Goal: Task Accomplishment & Management: Complete application form

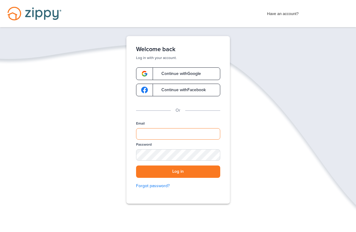
click at [204, 132] on input "Email" at bounding box center [178, 133] width 84 height 11
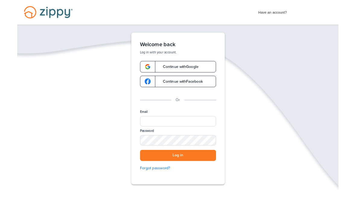
scroll to position [49, 0]
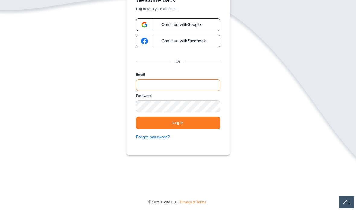
type input "**********"
click at [206, 125] on button "Log in" at bounding box center [178, 123] width 84 height 12
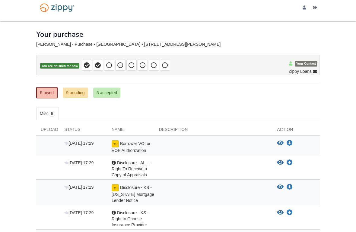
scroll to position [3, 0]
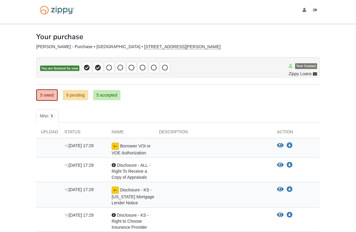
click at [159, 45] on div "[PERSON_NAME] - Purchase • [GEOGRAPHIC_DATA] • [STREET_ADDRESS][PERSON_NAME]" at bounding box center [177, 47] width 283 height 5
click at [71, 93] on link "9 pending" at bounding box center [75, 95] width 25 height 10
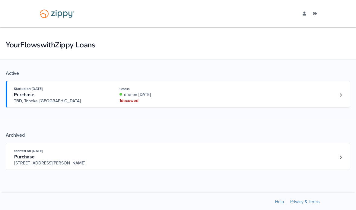
click at [178, 97] on div "due on [DATE]" at bounding box center [159, 95] width 80 height 6
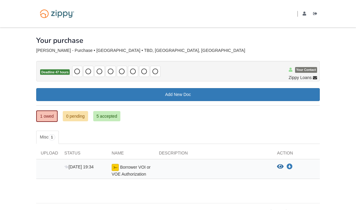
click at [220, 172] on div at bounding box center [213, 170] width 118 height 13
click at [144, 170] on div "Borrower VOI or VOE Authorization" at bounding box center [130, 170] width 47 height 13
click at [279, 165] on icon "View Borrower VOI or VOE Authorization" at bounding box center [280, 167] width 7 height 6
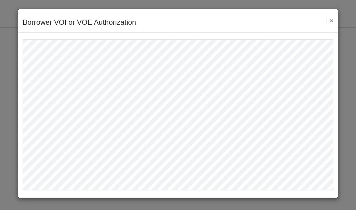
click at [330, 24] on button "×" at bounding box center [329, 20] width 7 height 6
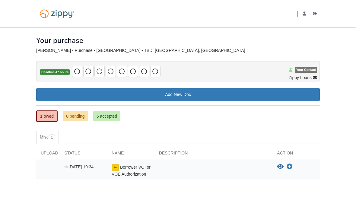
click at [310, 167] on div "View blank/sample document View blank/sample document Download file/sample doc …" at bounding box center [298, 167] width 43 height 6
click at [241, 96] on link "Add New Doc" at bounding box center [177, 94] width 283 height 13
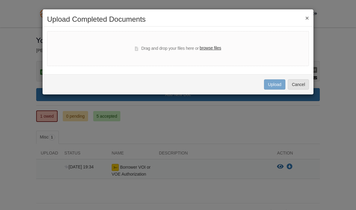
click at [216, 49] on label "browse files" at bounding box center [210, 48] width 21 height 7
click at [0, 0] on input "browse files" at bounding box center [0, 0] width 0 height 0
select select "****"
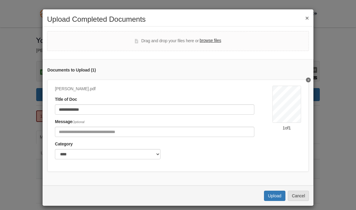
click at [274, 192] on button "Upload" at bounding box center [274, 196] width 21 height 10
